Goal: Information Seeking & Learning: Check status

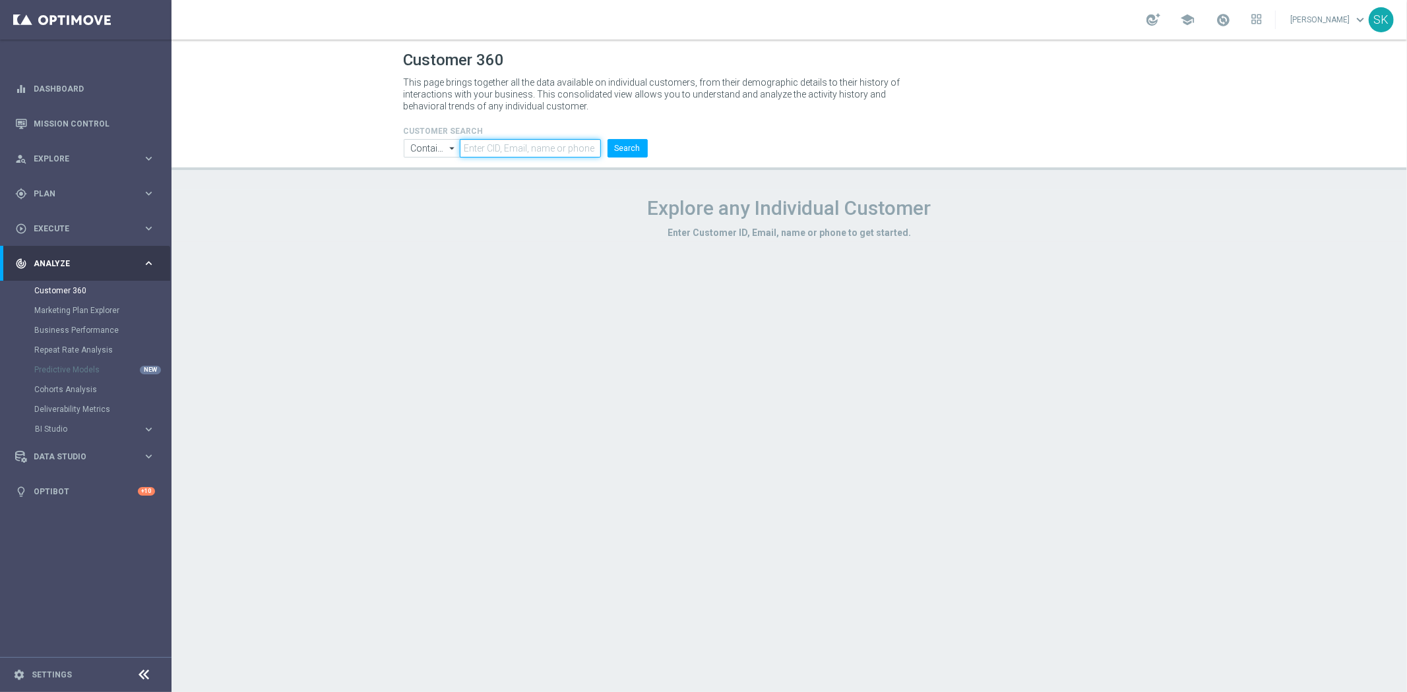
click at [476, 148] on input "text" at bounding box center [530, 148] width 140 height 18
paste input "920106"
type input "920106"
click at [641, 145] on button "Search" at bounding box center [627, 148] width 40 height 18
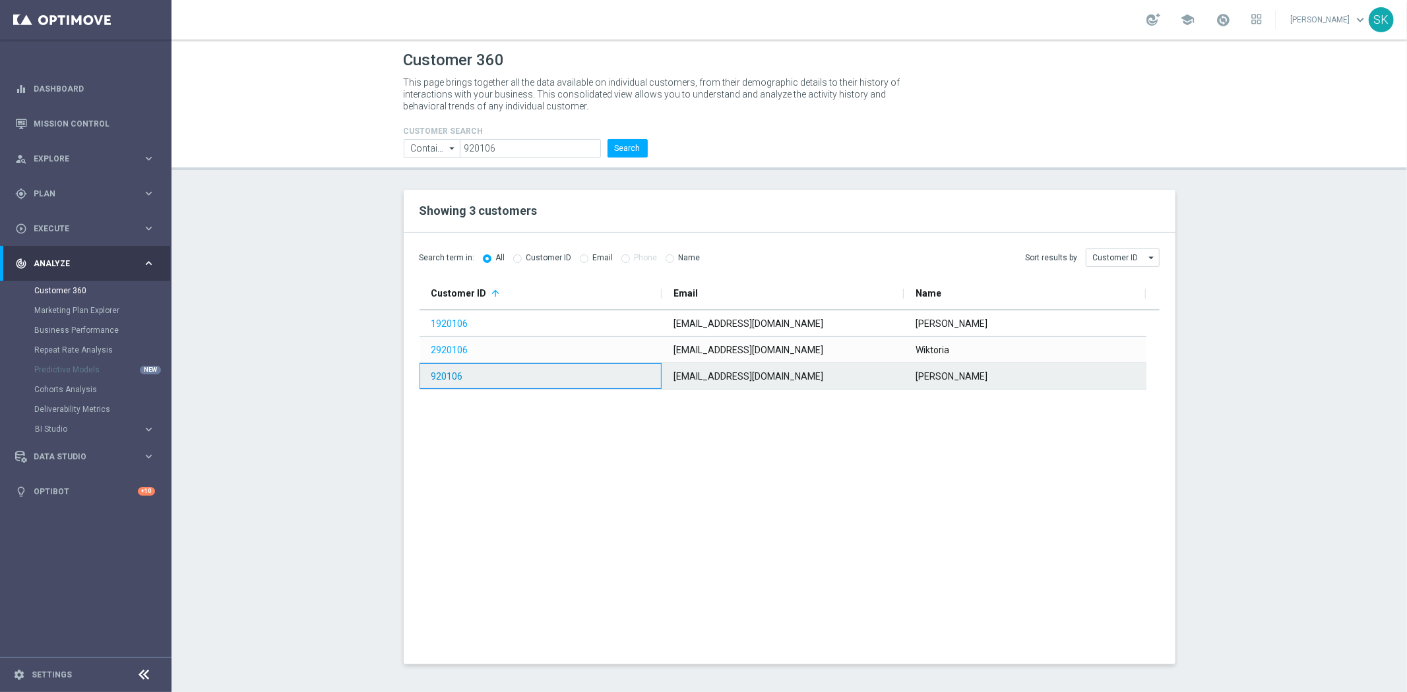
click at [452, 377] on link "920106" at bounding box center [447, 376] width 32 height 11
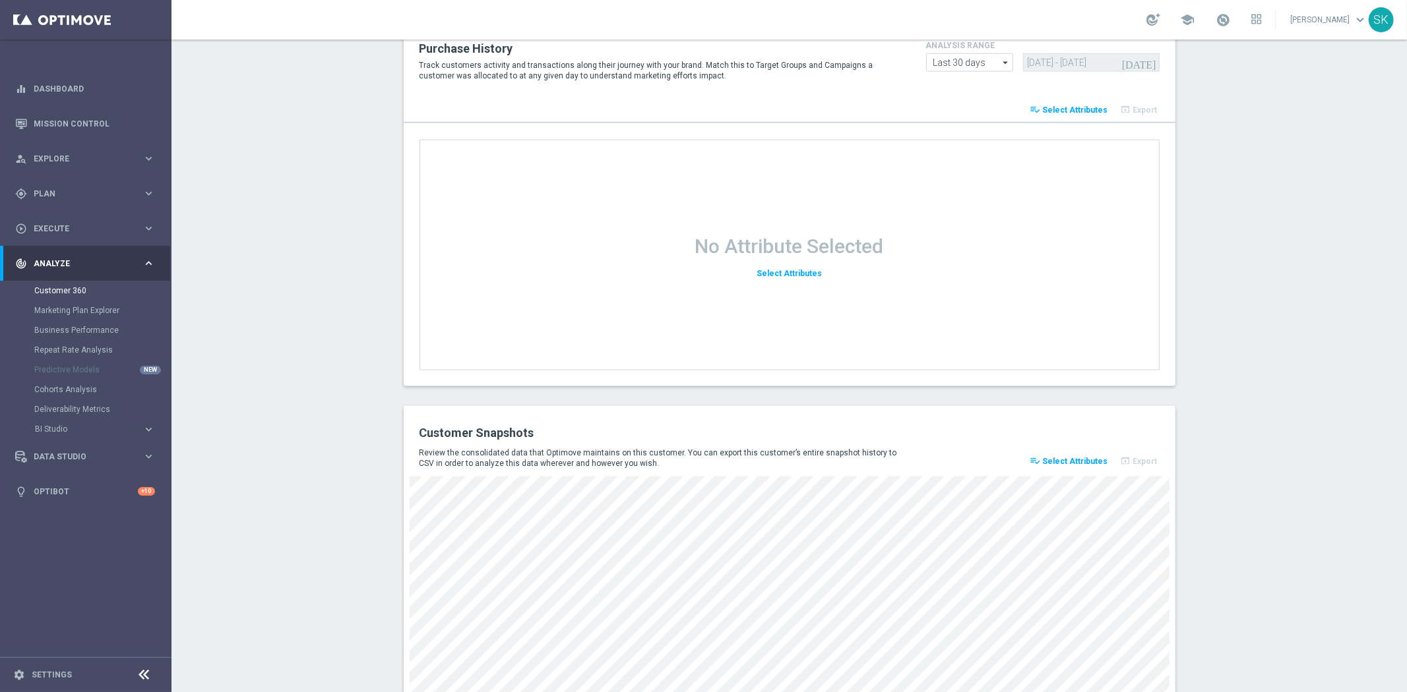
scroll to position [1593, 0]
